Goal: Task Accomplishment & Management: Manage account settings

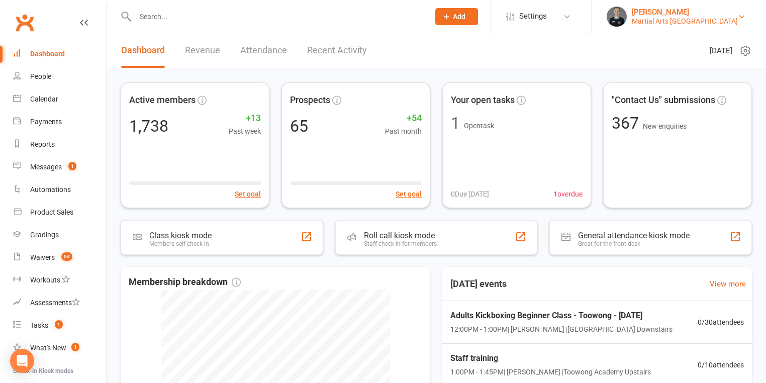
click at [726, 15] on div "[PERSON_NAME]" at bounding box center [685, 12] width 106 height 9
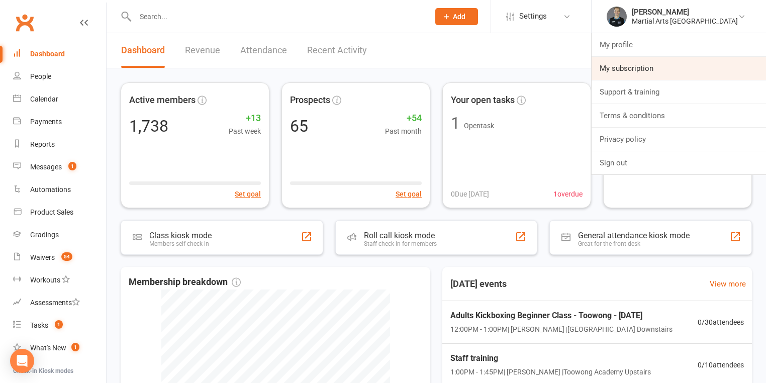
click at [653, 67] on link "My subscription" at bounding box center [679, 68] width 174 height 23
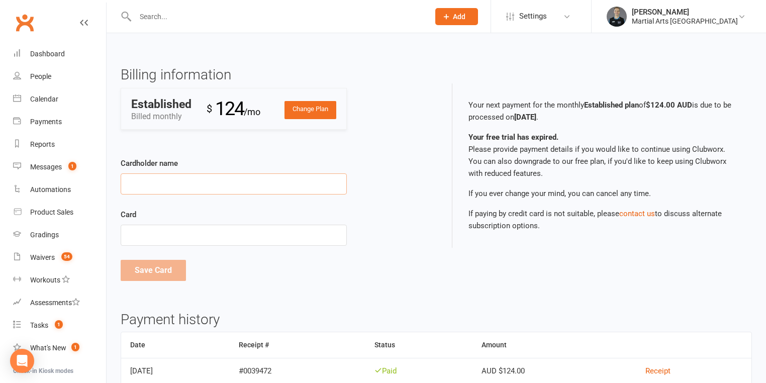
click at [215, 189] on input "Cardholder name" at bounding box center [234, 183] width 226 height 21
type input "[PERSON_NAME]"
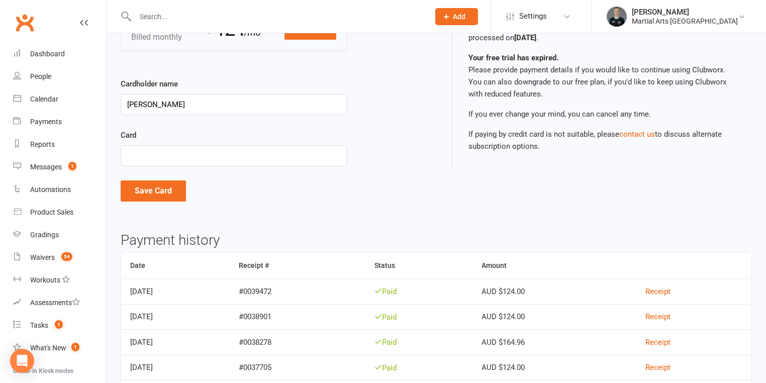
scroll to position [80, 0]
click at [166, 190] on button "Save Card" at bounding box center [153, 189] width 65 height 21
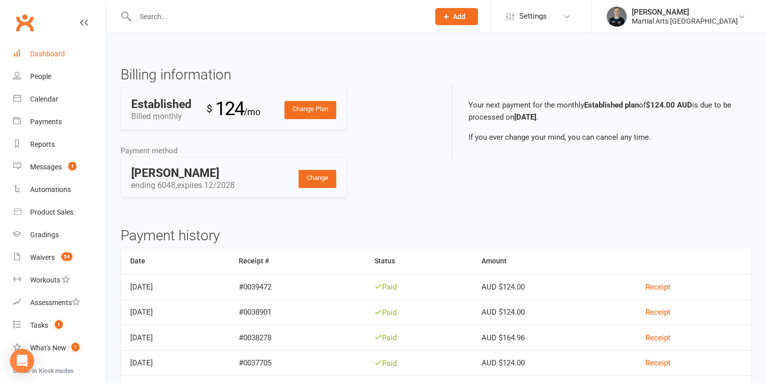
click at [38, 53] on div "Dashboard" at bounding box center [47, 54] width 35 height 8
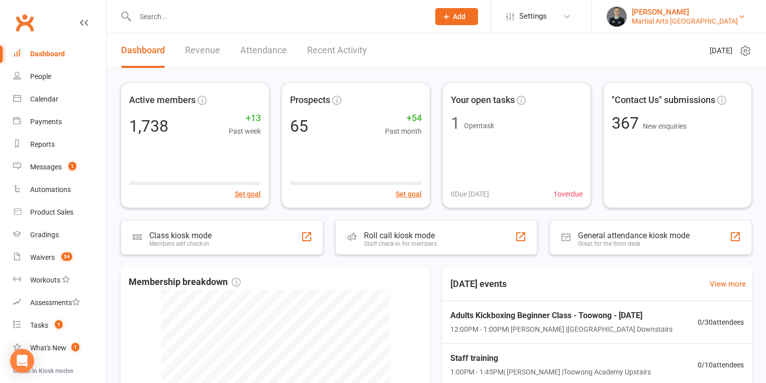
click at [712, 20] on div "Martial Arts [GEOGRAPHIC_DATA]" at bounding box center [685, 21] width 106 height 9
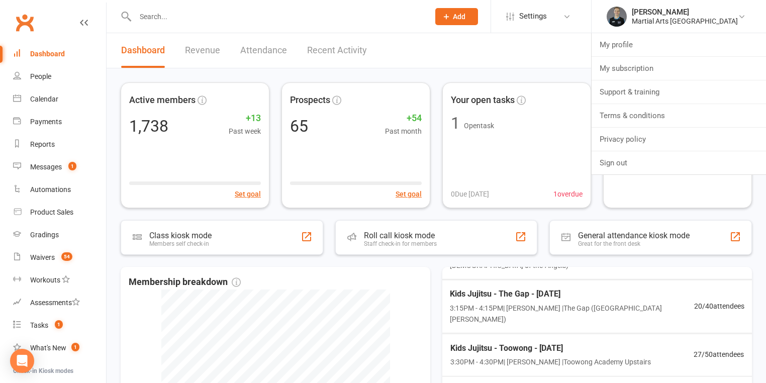
scroll to position [201, 0]
